Goal: Information Seeking & Learning: Learn about a topic

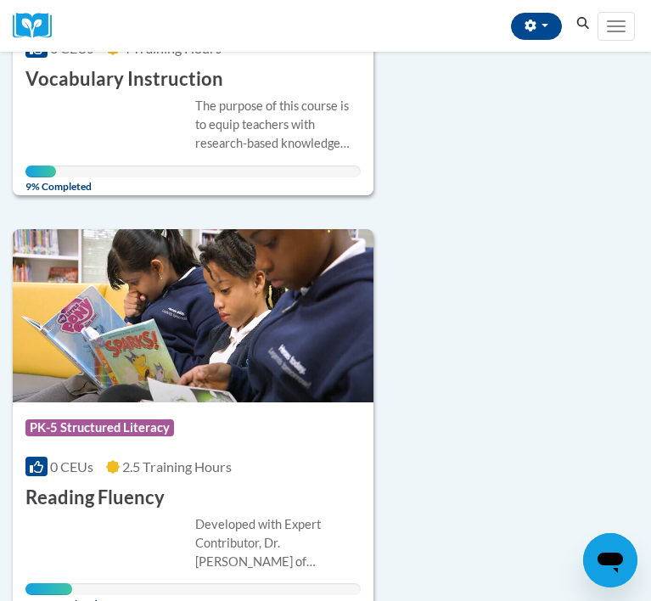
scroll to position [1340, 0]
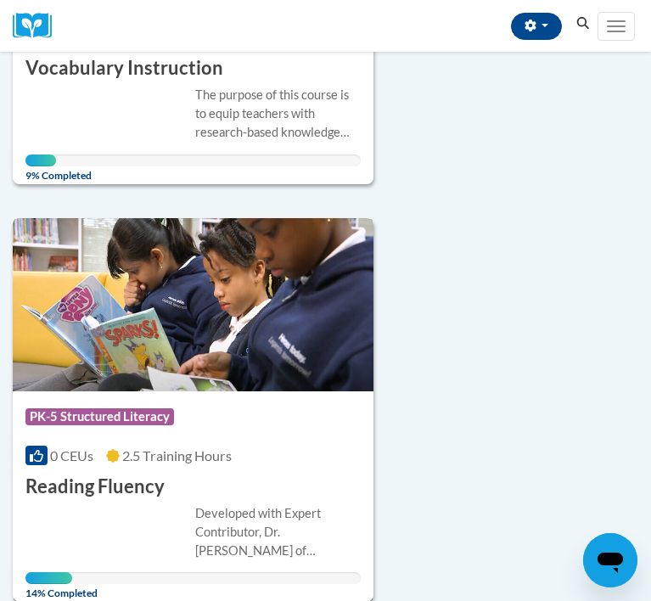
click at [154, 447] on span "2.5 Training Hours" at bounding box center [176, 455] width 109 height 16
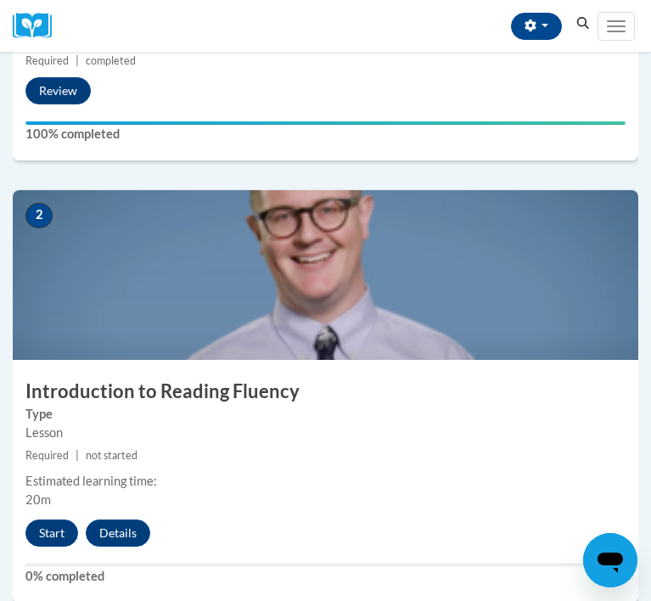
scroll to position [634, 0]
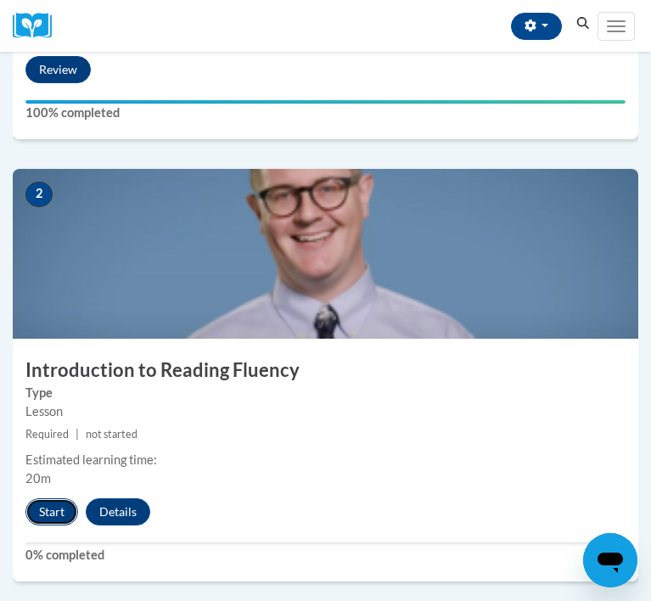
click at [53, 518] on button "Start" at bounding box center [51, 511] width 53 height 27
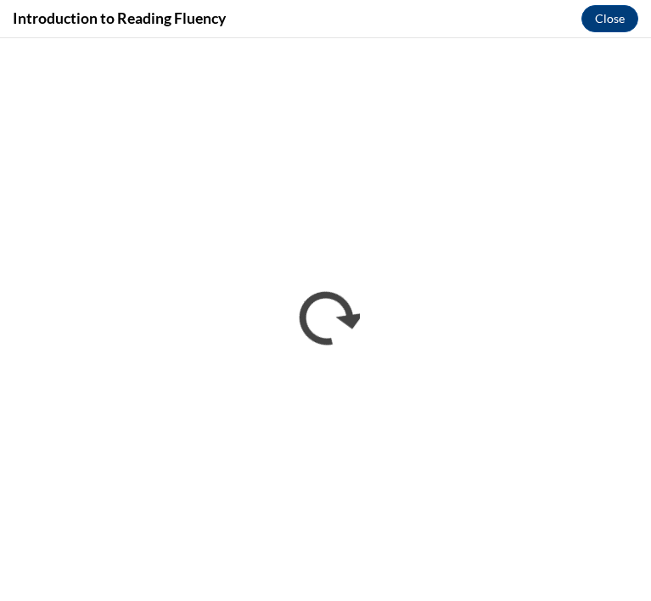
scroll to position [0, 0]
